Goal: Transaction & Acquisition: Purchase product/service

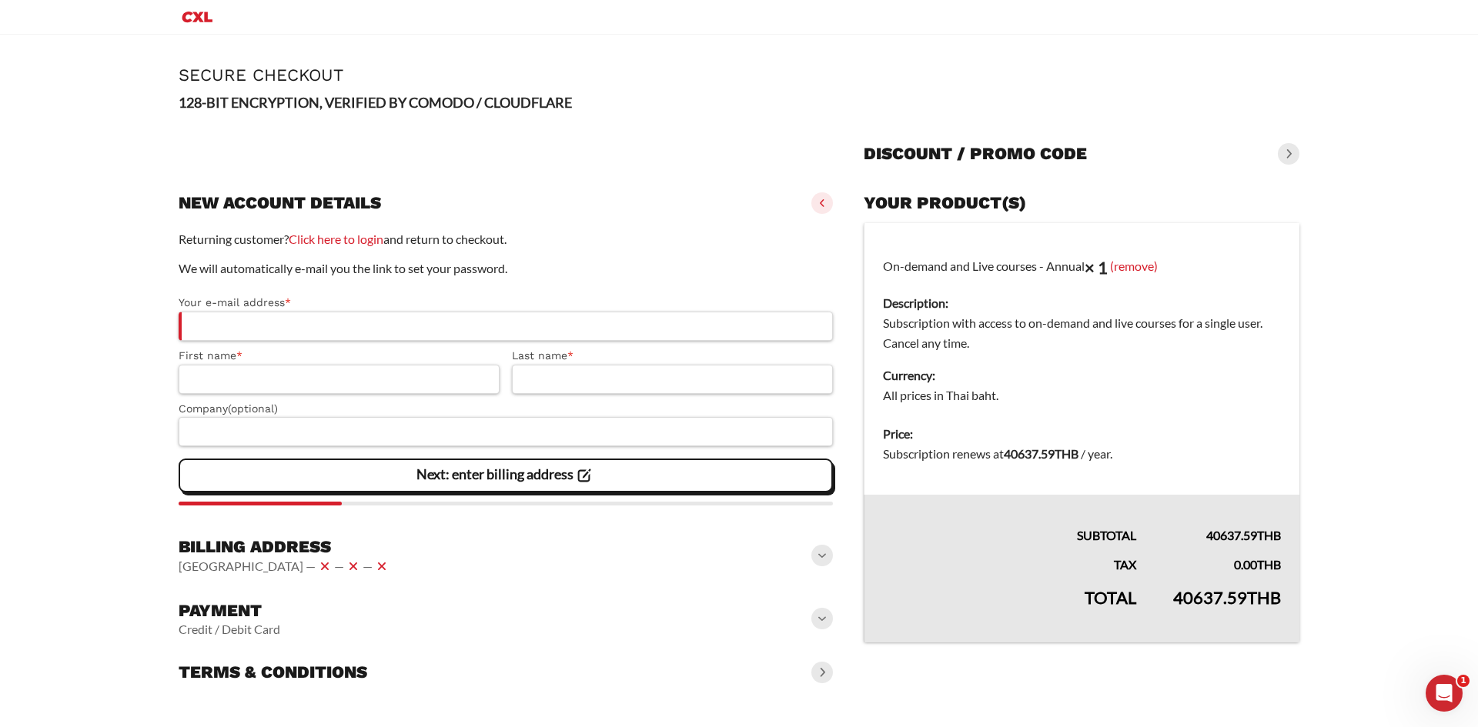
click at [1126, 399] on dd "All prices in Thai baht." at bounding box center [1082, 396] width 398 height 20
drag, startPoint x: 928, startPoint y: 269, endPoint x: 1058, endPoint y: 265, distance: 129.4
click at [1058, 265] on td "On-demand and Live courses - Annual × 1 (remove) Description: Subscription with…" at bounding box center [1082, 319] width 436 height 192
drag, startPoint x: 1078, startPoint y: 313, endPoint x: 1089, endPoint y: 273, distance: 40.9
click at [1078, 311] on dt "Description:" at bounding box center [1082, 303] width 398 height 20
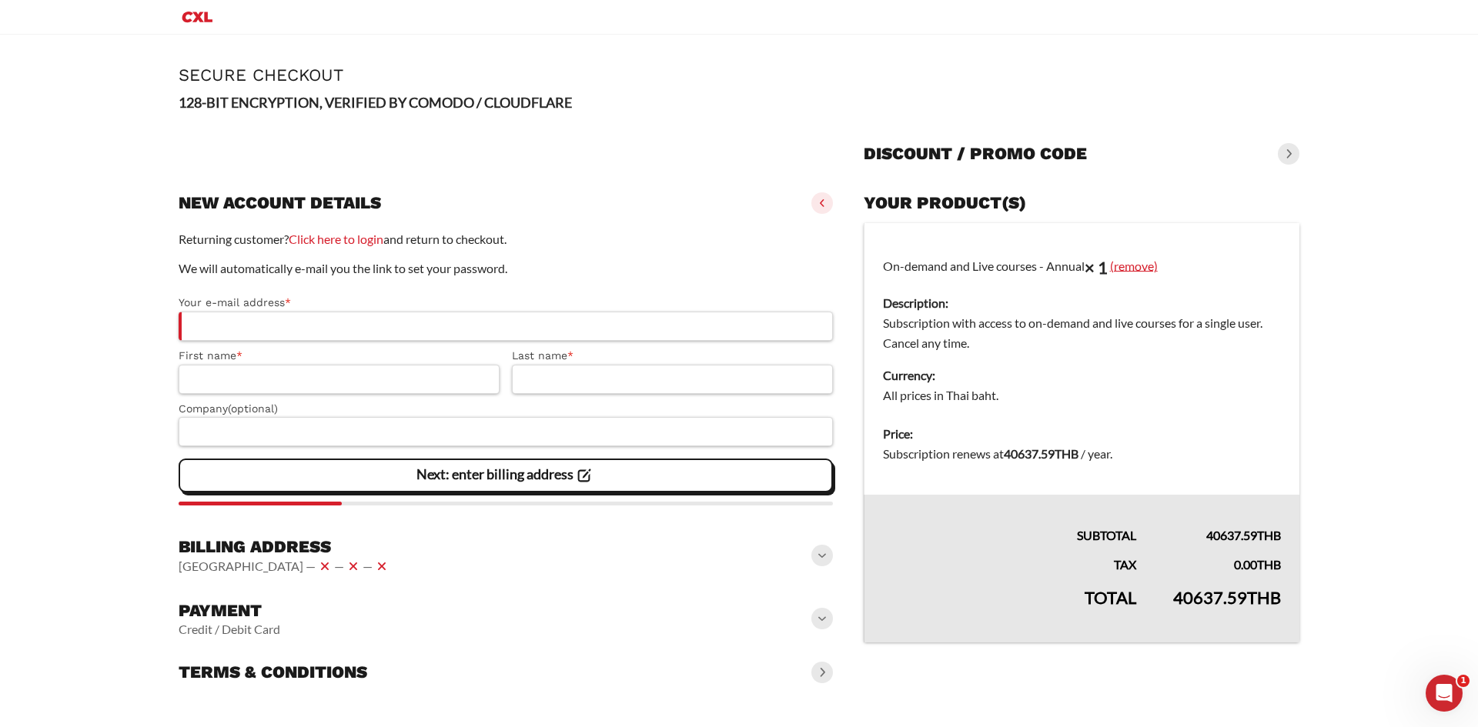
click at [1131, 268] on link "(remove)" at bounding box center [1134, 265] width 48 height 15
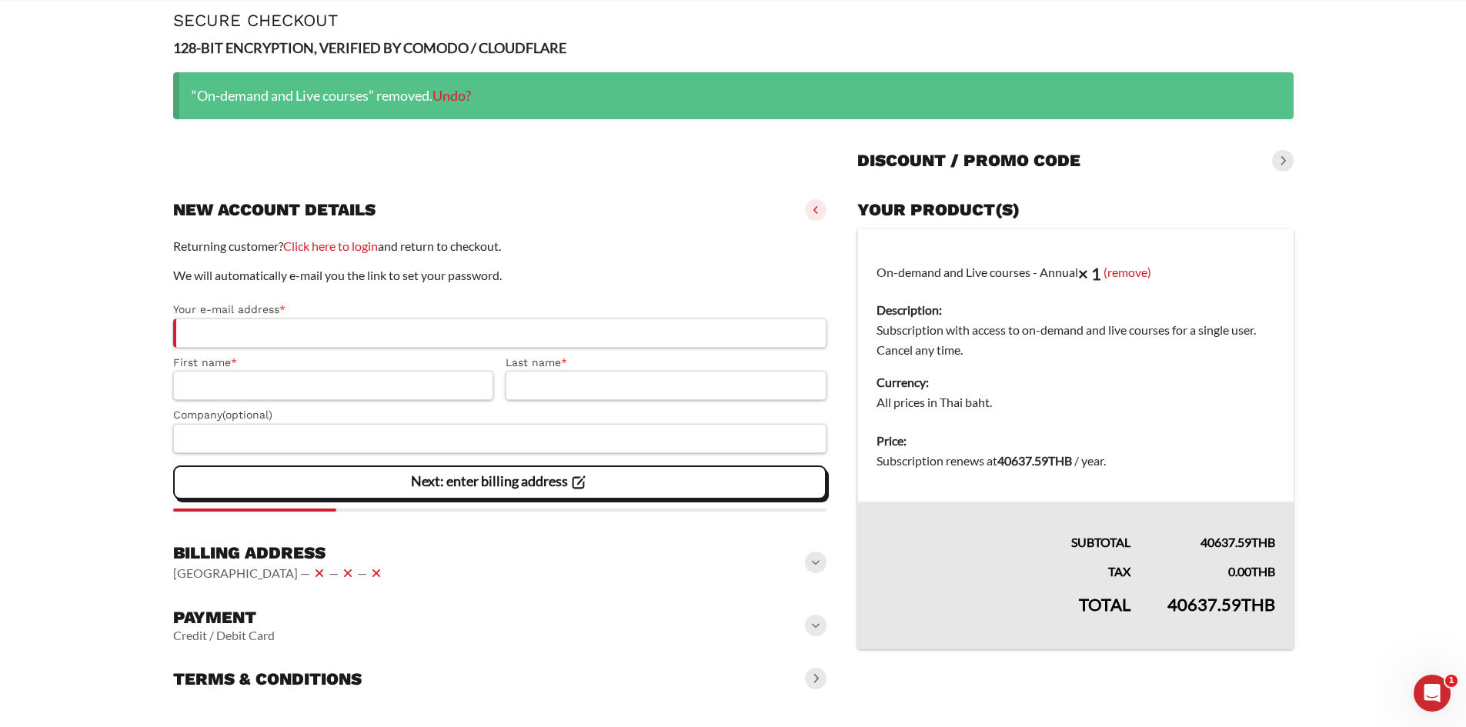
scroll to position [83, 0]
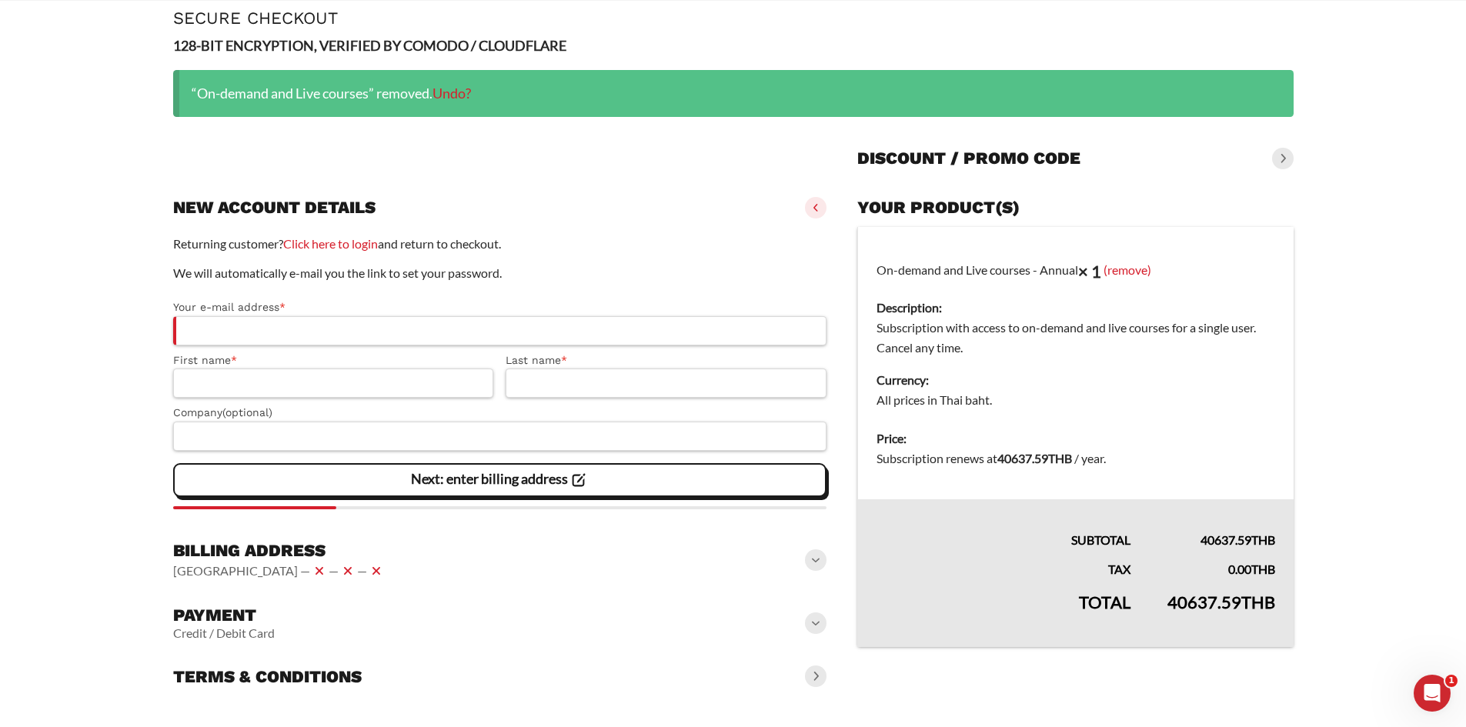
click at [1327, 426] on main "Page Secure Checkout 128-BIT ENCRYPTION, VERIFIED BY COMODO / CLOUDFLARE “On-de…" at bounding box center [733, 353] width 1466 height 750
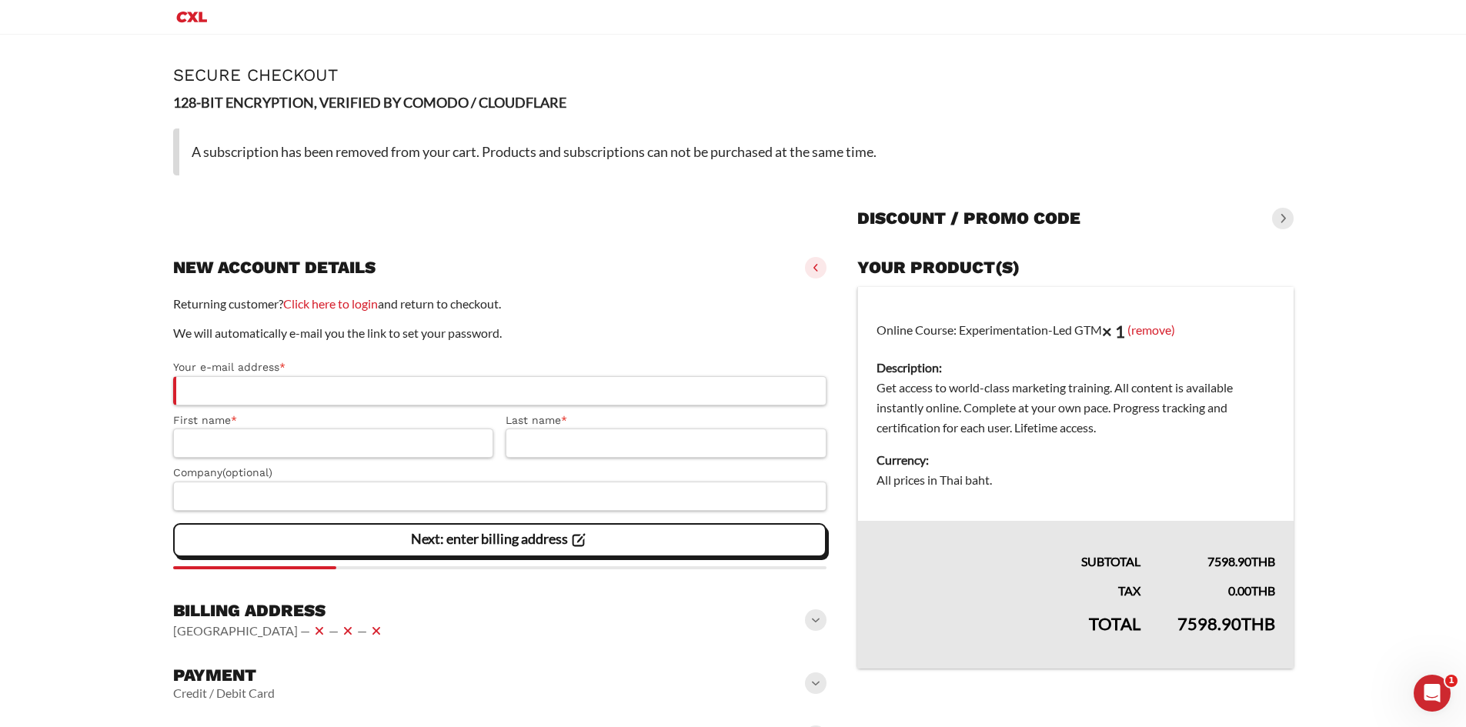
click at [1013, 397] on dd "Get access to world-class marketing training. All content is available instantl…" at bounding box center [1076, 408] width 398 height 60
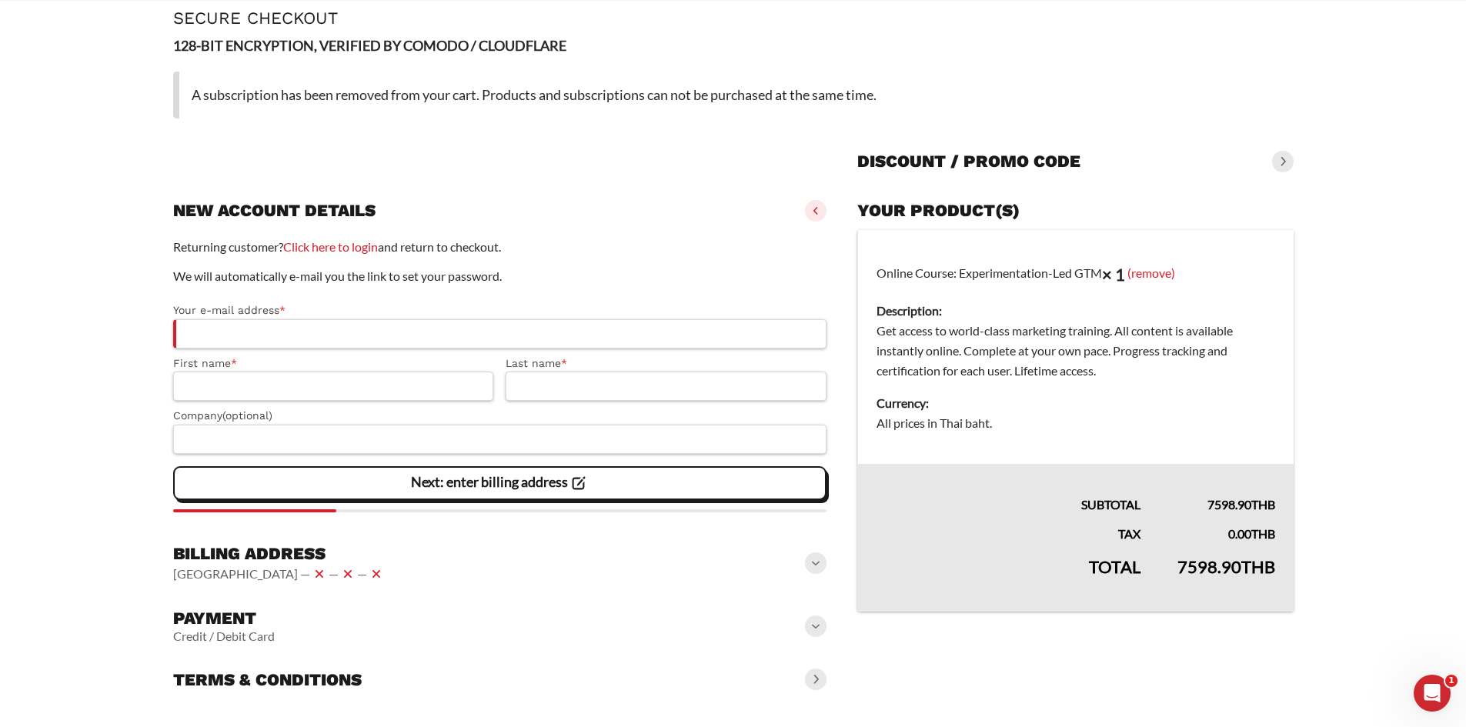
scroll to position [86, 0]
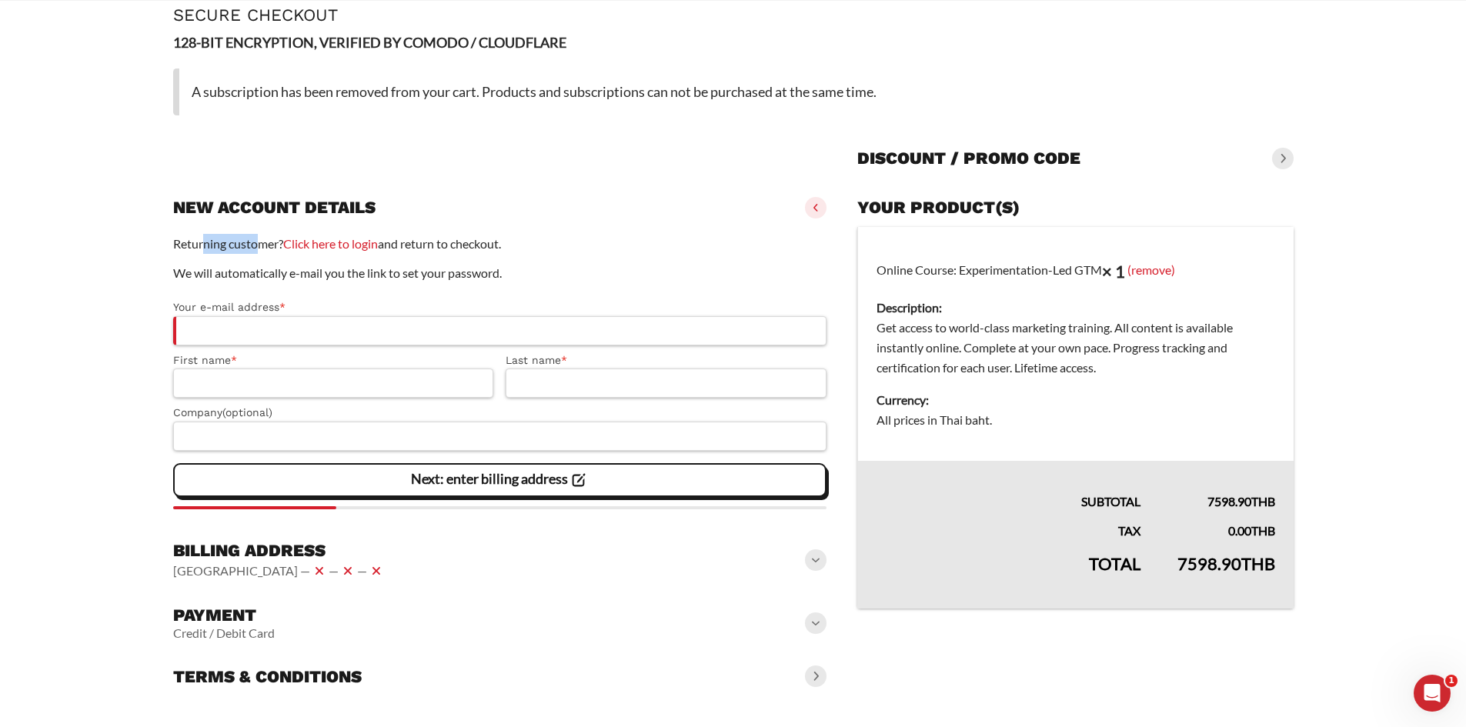
drag, startPoint x: 205, startPoint y: 246, endPoint x: 262, endPoint y: 244, distance: 57.0
click at [262, 244] on p "Returning customer? Click here to login and return to checkout." at bounding box center [500, 244] width 654 height 20
drag, startPoint x: 212, startPoint y: 269, endPoint x: 455, endPoint y: 282, distance: 242.8
click at [455, 282] on div "Returning customer? Click here to login and return to checkout. We will automat…" at bounding box center [500, 372] width 654 height 276
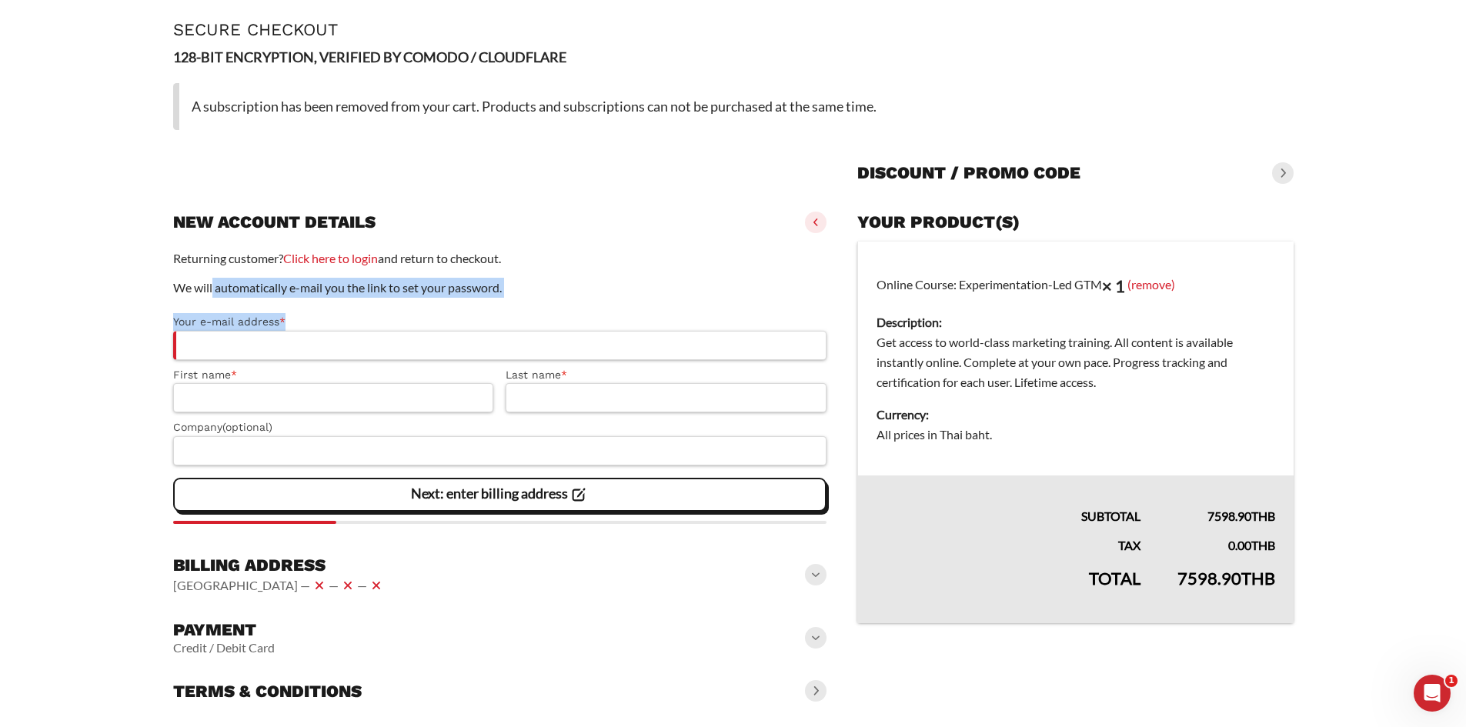
scroll to position [0, 0]
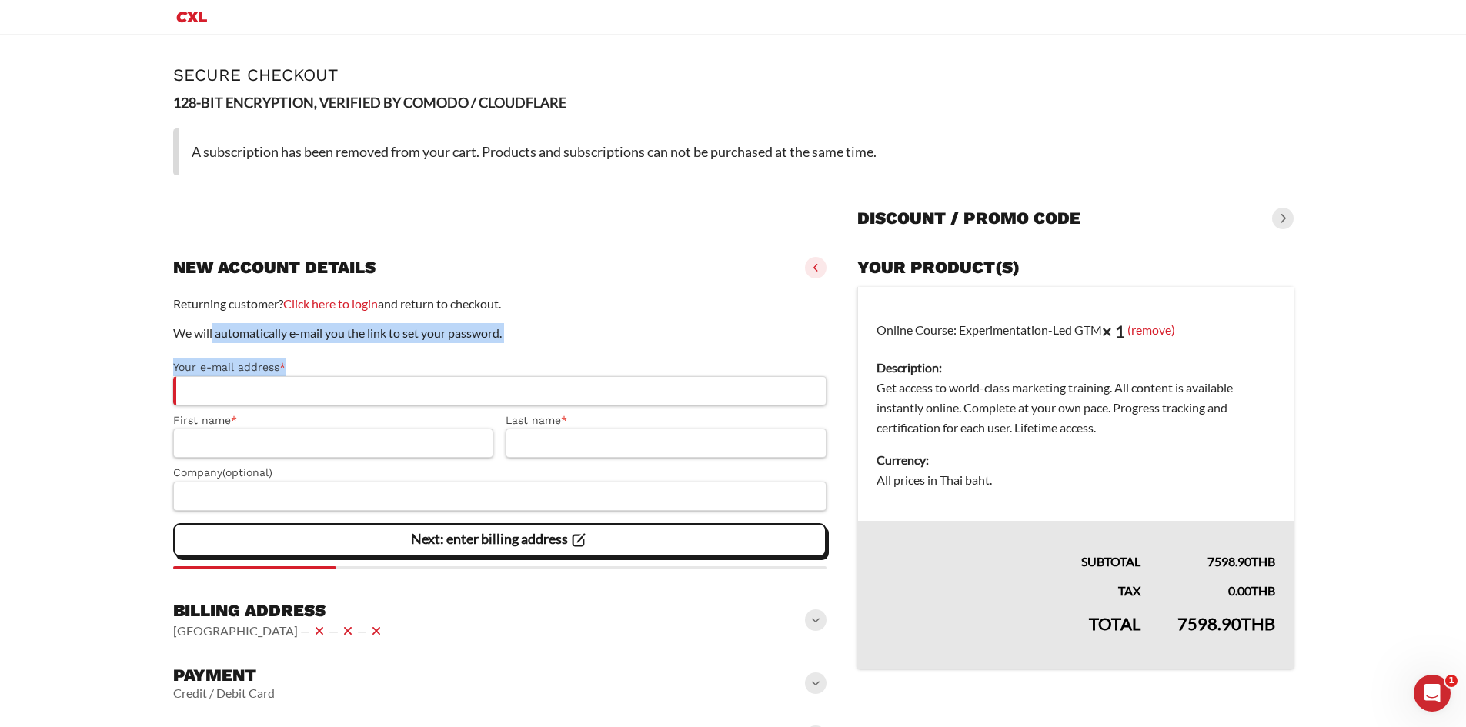
click at [374, 369] on label "Your e-mail address *" at bounding box center [500, 368] width 654 height 18
click at [374, 376] on input "Your e-mail address *" at bounding box center [500, 390] width 654 height 29
